Goal: Task Accomplishment & Management: Check status

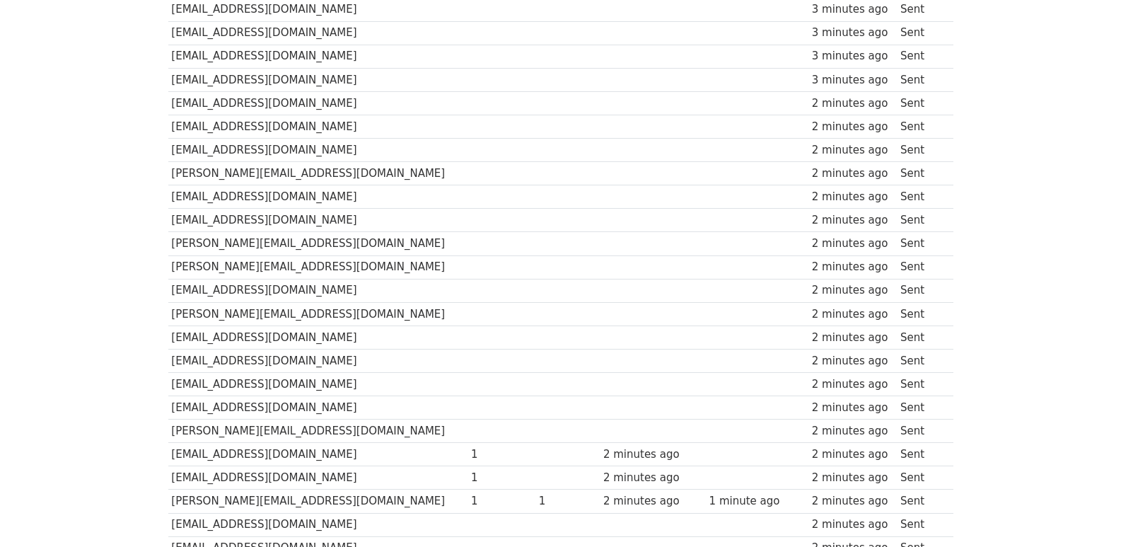
scroll to position [942, 0]
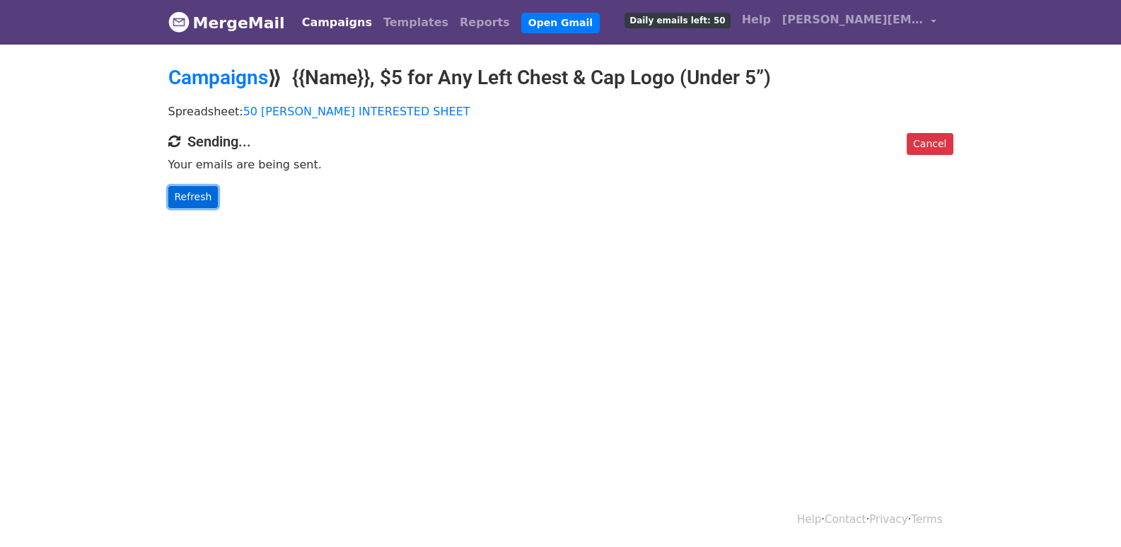
click at [205, 201] on link "Refresh" at bounding box center [193, 197] width 50 height 22
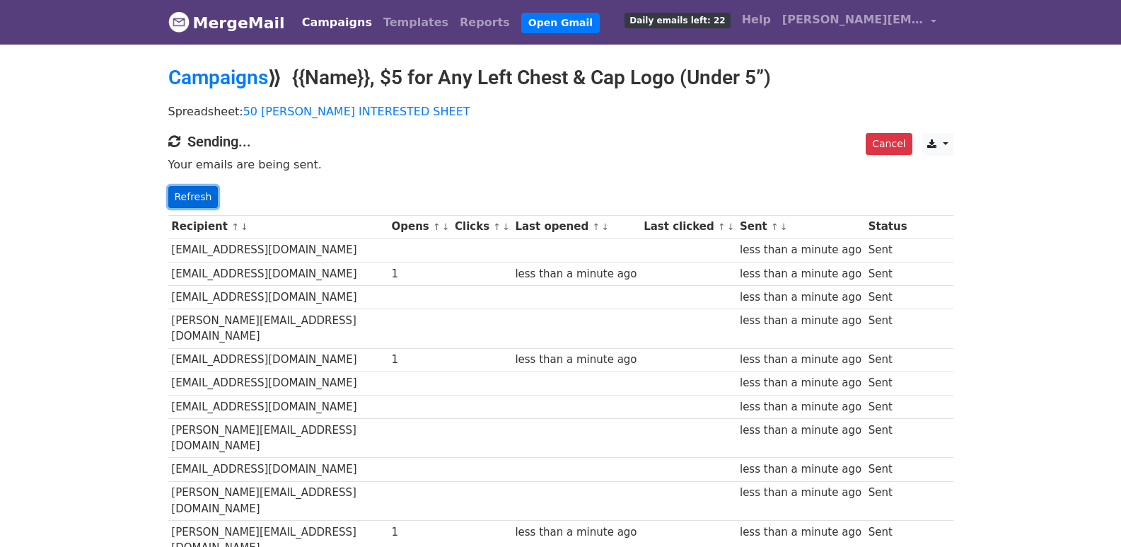
click at [194, 201] on link "Refresh" at bounding box center [193, 197] width 50 height 22
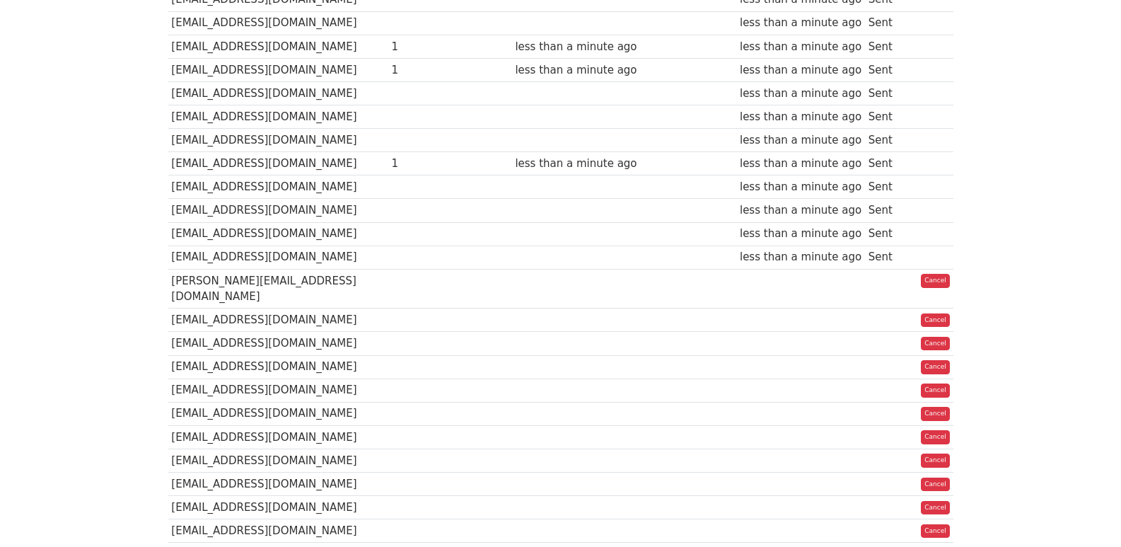
scroll to position [942, 0]
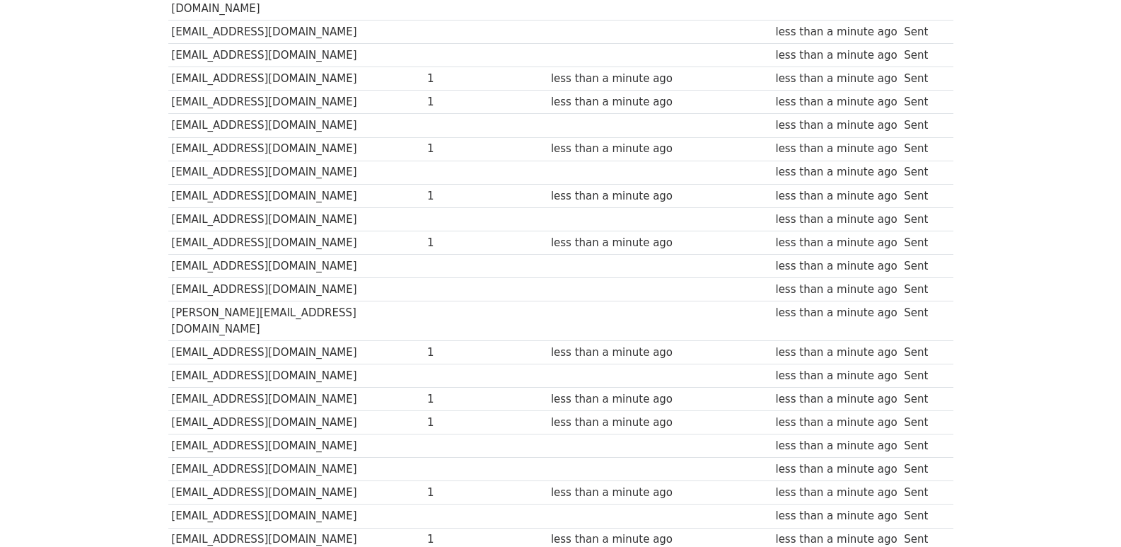
scroll to position [984, 0]
